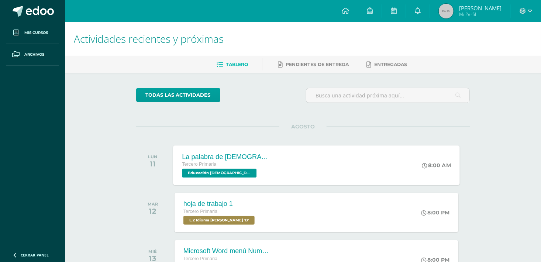
click at [206, 165] on span "Tercero Primaria" at bounding box center [199, 164] width 34 height 5
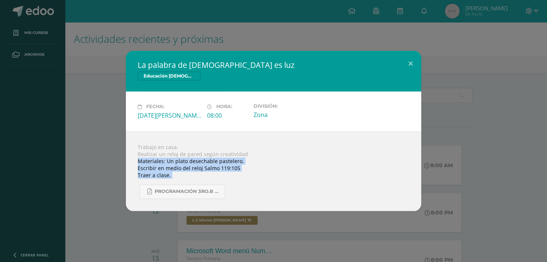
drag, startPoint x: 138, startPoint y: 159, endPoint x: 232, endPoint y: 182, distance: 97.2
click at [232, 182] on div "Trabajo en casa. Realizar un reloj de pared según creatividad Materiales: Un pl…" at bounding box center [273, 171] width 295 height 80
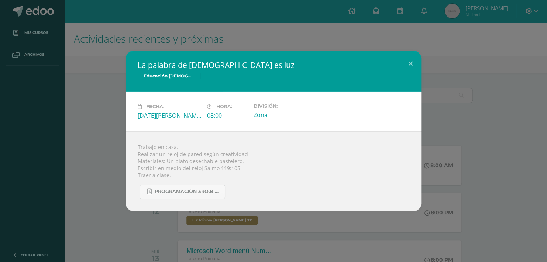
click at [258, 130] on div "Fecha: [DATE][PERSON_NAME] Hora: 08:00 División: Zona" at bounding box center [273, 111] width 295 height 39
drag, startPoint x: 142, startPoint y: 163, endPoint x: 123, endPoint y: 156, distance: 20.4
click at [123, 156] on div "La palabra de [DEMOGRAPHIC_DATA] es luz Educación [DEMOGRAPHIC_DATA] Fecha: [DA…" at bounding box center [273, 131] width 541 height 160
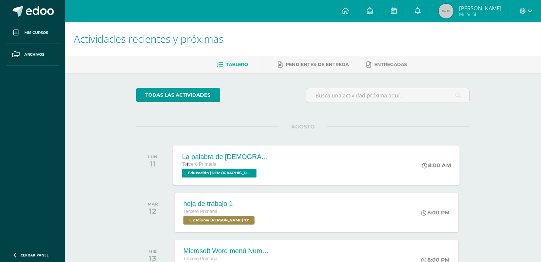
drag, startPoint x: 123, startPoint y: 156, endPoint x: 189, endPoint y: 166, distance: 67.2
click at [189, 166] on span "Tercero Primaria" at bounding box center [199, 164] width 34 height 5
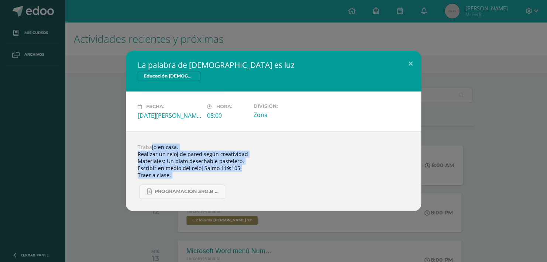
drag, startPoint x: 189, startPoint y: 166, endPoint x: 139, endPoint y: 188, distance: 55.0
click at [139, 188] on div "Trabajo en casa. Realizar un reloj de pared según creatividad Materiales: Un pl…" at bounding box center [273, 171] width 295 height 80
